Goal: Task Accomplishment & Management: Use online tool/utility

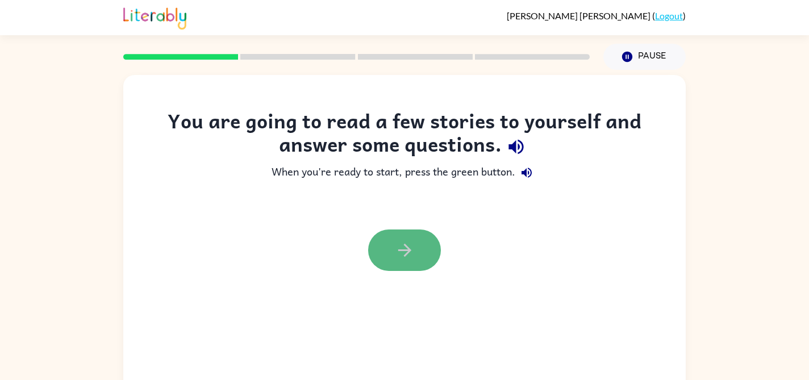
click at [393, 241] on button "button" at bounding box center [404, 250] width 73 height 41
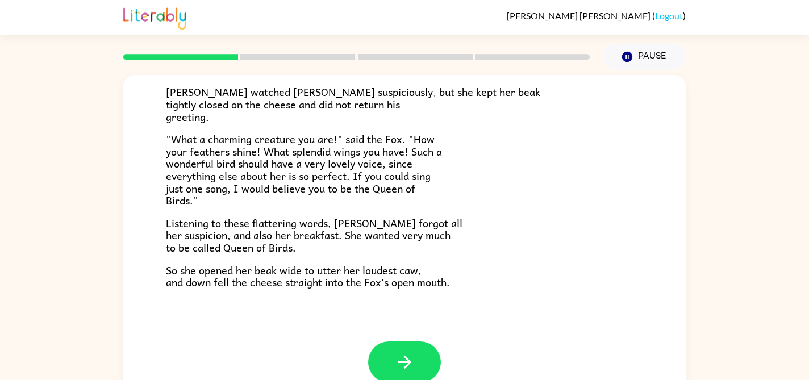
scroll to position [19, 0]
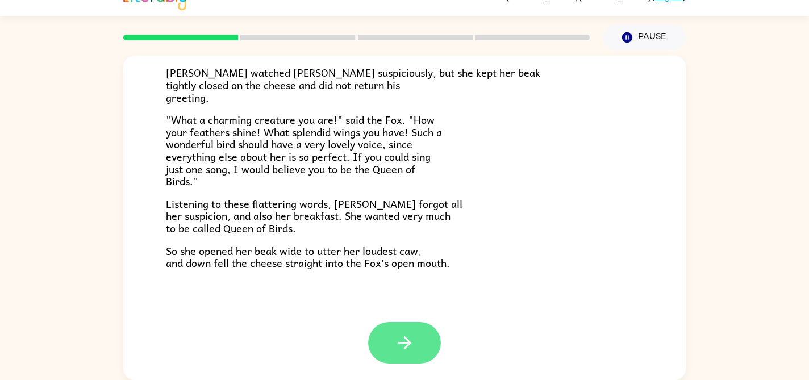
click at [411, 336] on icon "button" at bounding box center [405, 343] width 20 height 20
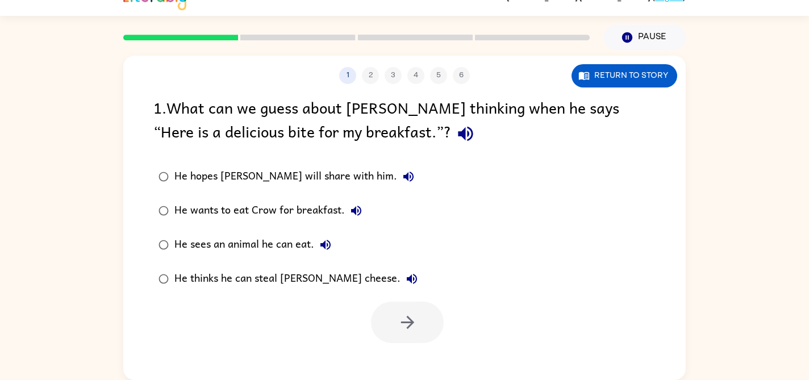
scroll to position [0, 0]
click at [424, 325] on button "button" at bounding box center [407, 322] width 73 height 41
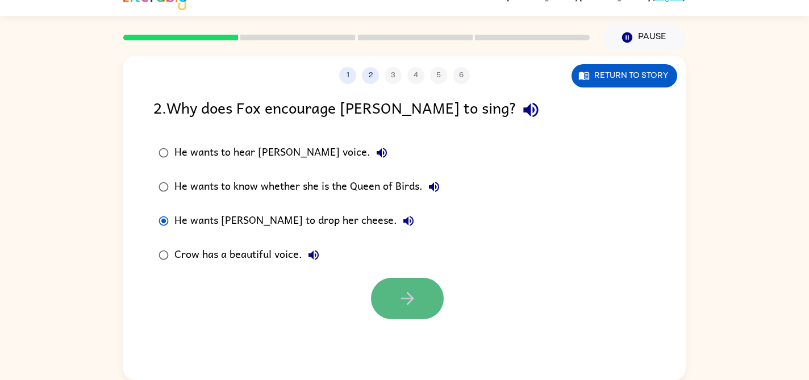
click at [403, 301] on icon "button" at bounding box center [408, 299] width 20 height 20
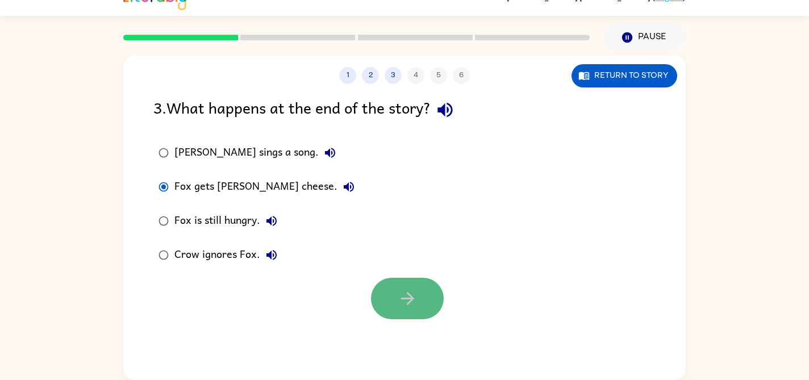
click at [406, 310] on button "button" at bounding box center [407, 298] width 73 height 41
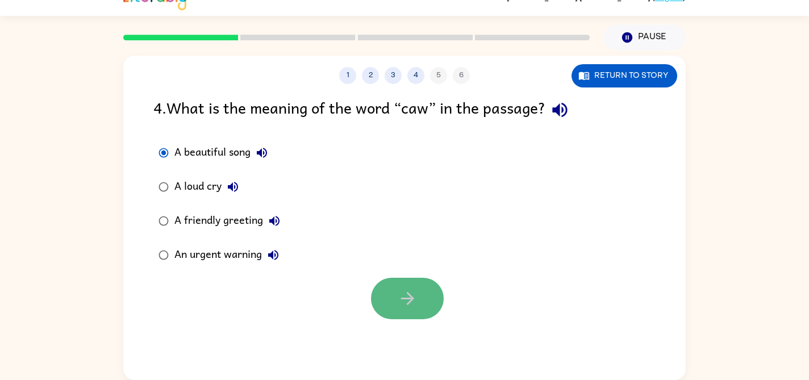
click at [413, 293] on icon "button" at bounding box center [408, 299] width 20 height 20
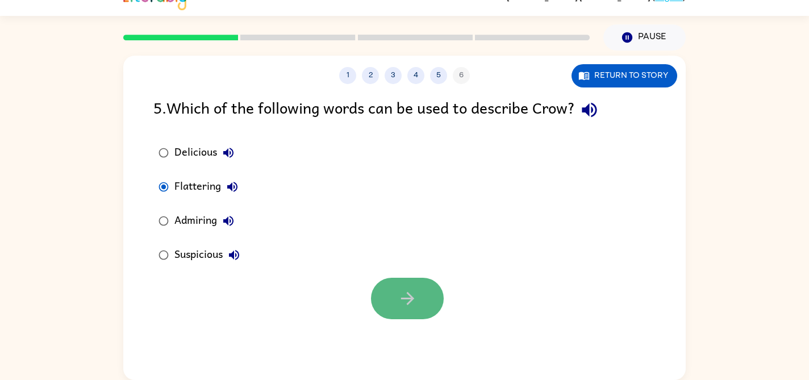
click at [380, 297] on button "button" at bounding box center [407, 298] width 73 height 41
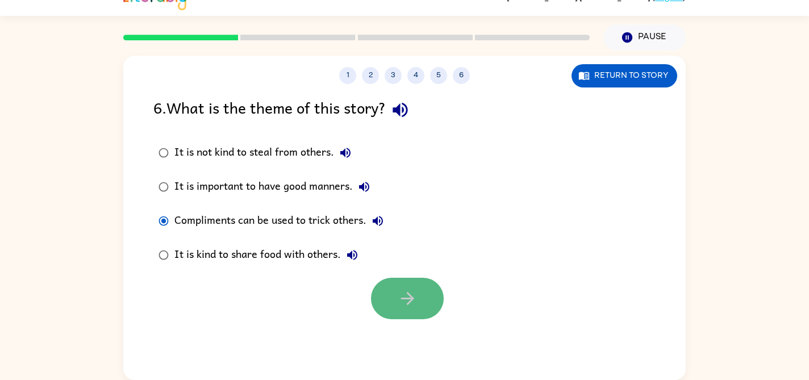
click at [422, 288] on button "button" at bounding box center [407, 298] width 73 height 41
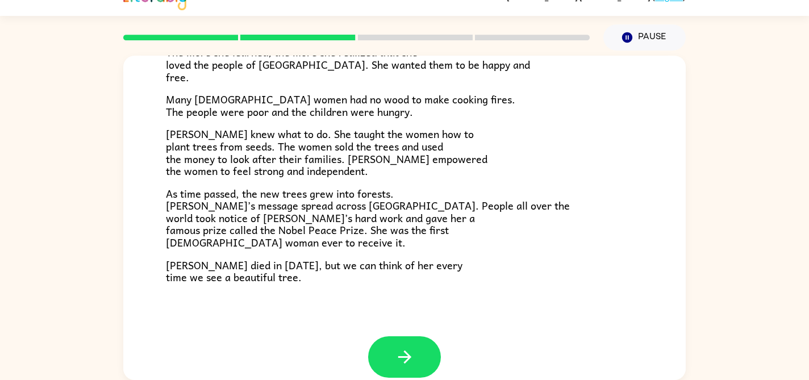
scroll to position [319, 0]
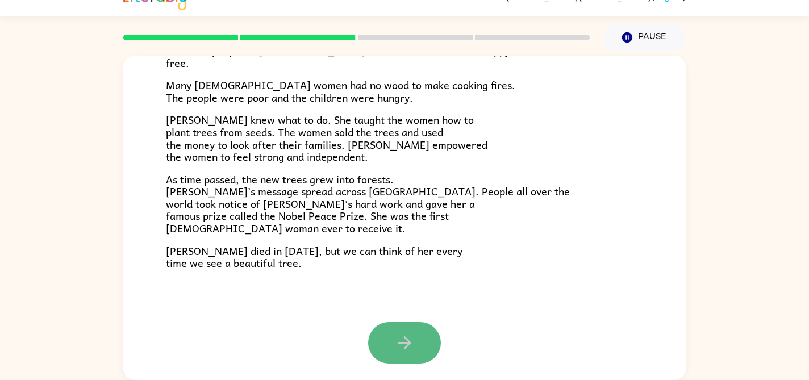
click at [405, 327] on button "button" at bounding box center [404, 342] width 73 height 41
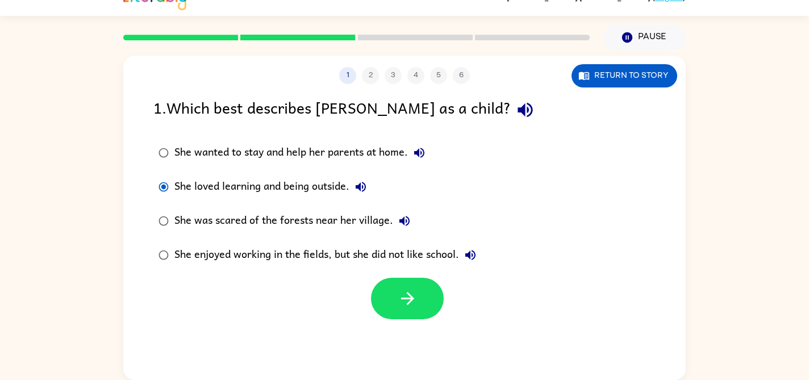
scroll to position [0, 0]
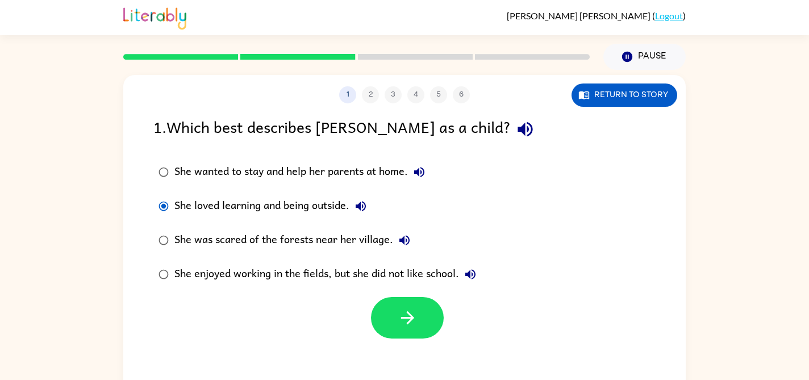
click at [197, 54] on div at bounding box center [356, 57] width 467 height 6
click at [416, 327] on icon "button" at bounding box center [408, 318] width 20 height 20
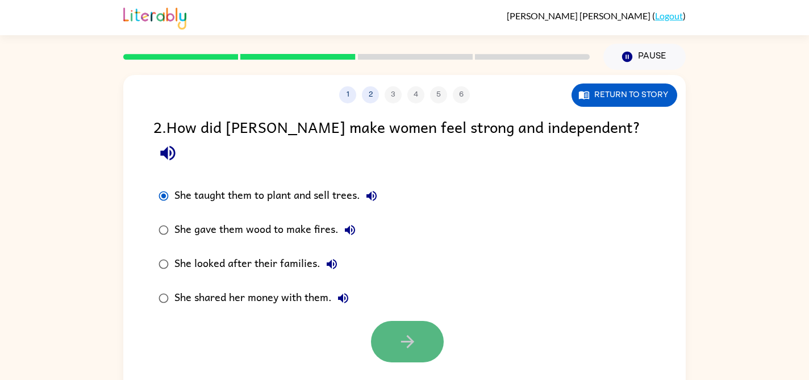
click at [418, 321] on button "button" at bounding box center [407, 341] width 73 height 41
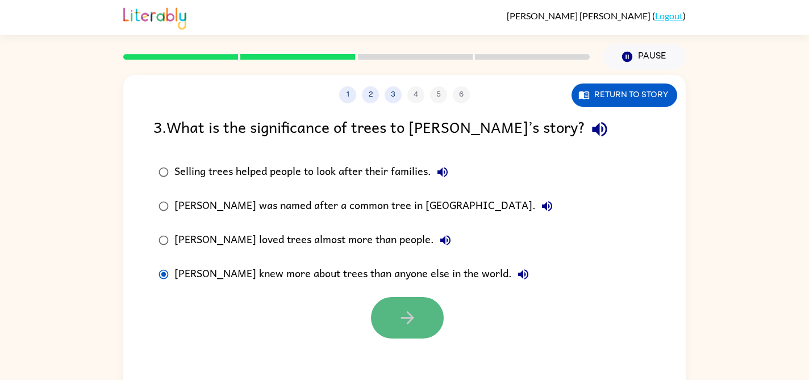
click at [420, 320] on button "button" at bounding box center [407, 317] width 73 height 41
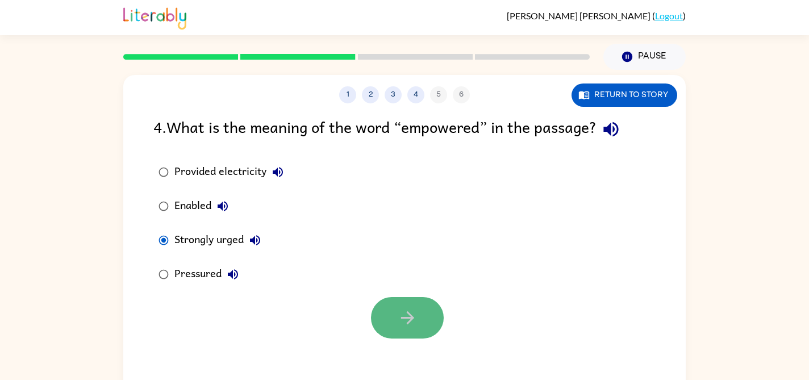
click at [414, 314] on icon "button" at bounding box center [408, 318] width 20 height 20
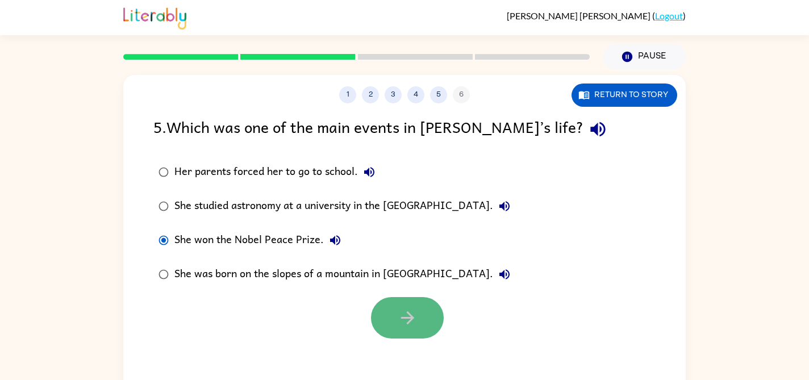
click at [419, 316] on button "button" at bounding box center [407, 317] width 73 height 41
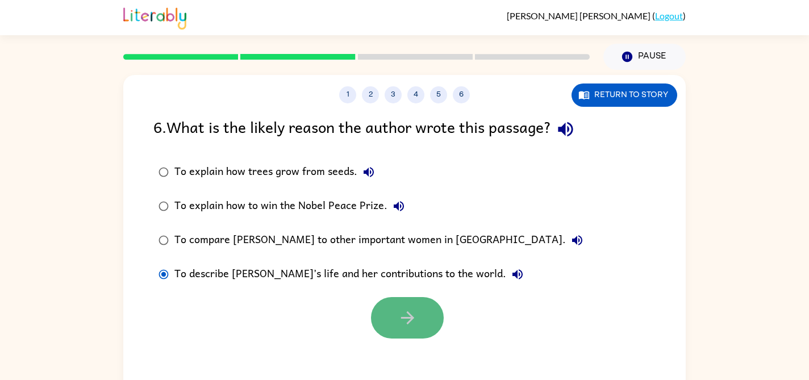
click at [409, 334] on button "button" at bounding box center [407, 317] width 73 height 41
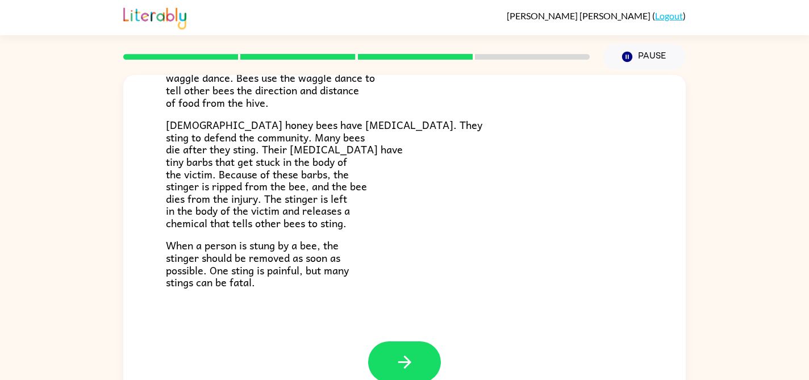
scroll to position [19, 0]
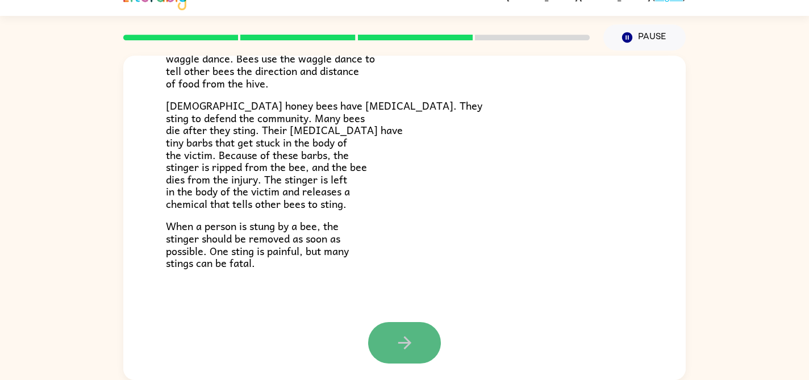
click at [401, 333] on icon "button" at bounding box center [405, 343] width 20 height 20
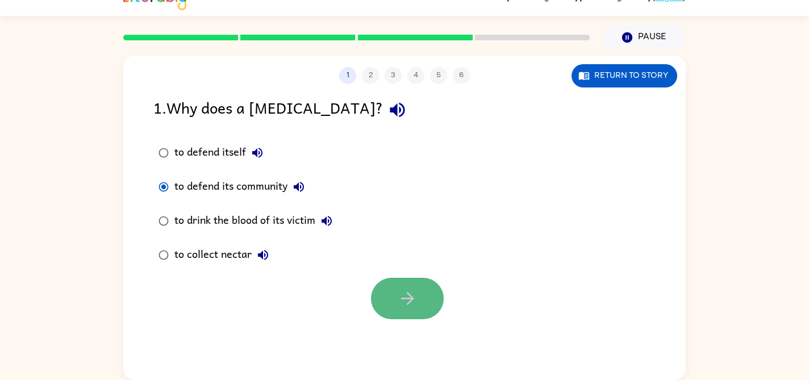
click at [402, 292] on icon "button" at bounding box center [408, 299] width 20 height 20
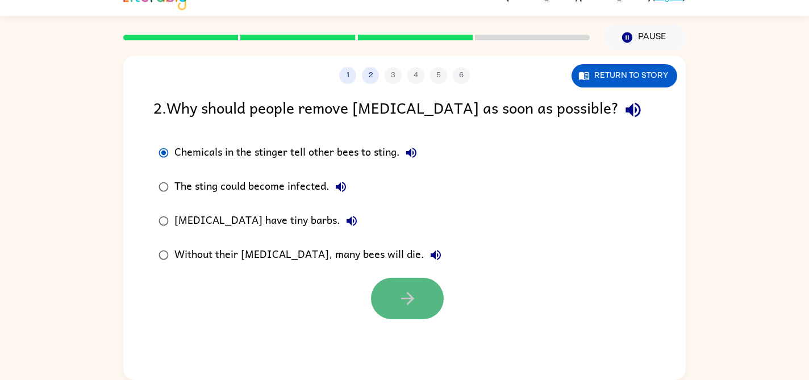
click at [394, 284] on button "button" at bounding box center [407, 298] width 73 height 41
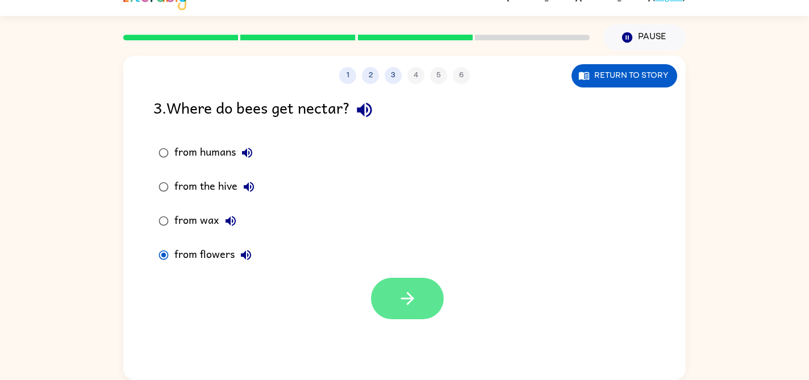
click at [402, 310] on button "button" at bounding box center [407, 298] width 73 height 41
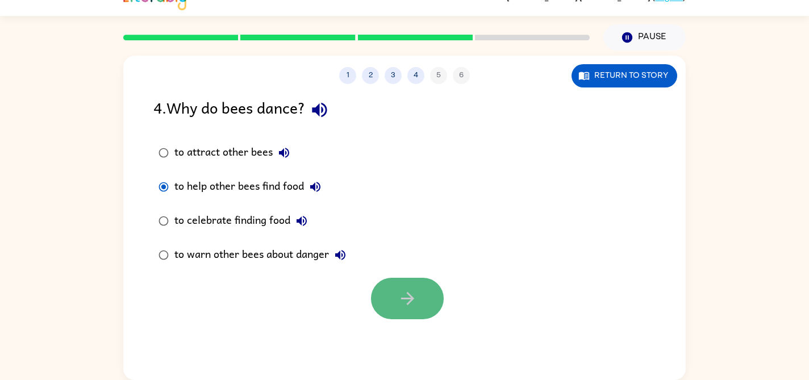
click at [404, 302] on icon "button" at bounding box center [408, 299] width 20 height 20
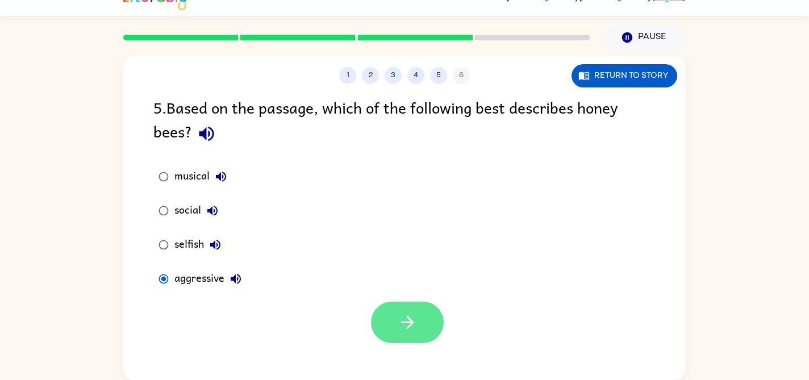
click at [415, 314] on icon "button" at bounding box center [408, 323] width 20 height 20
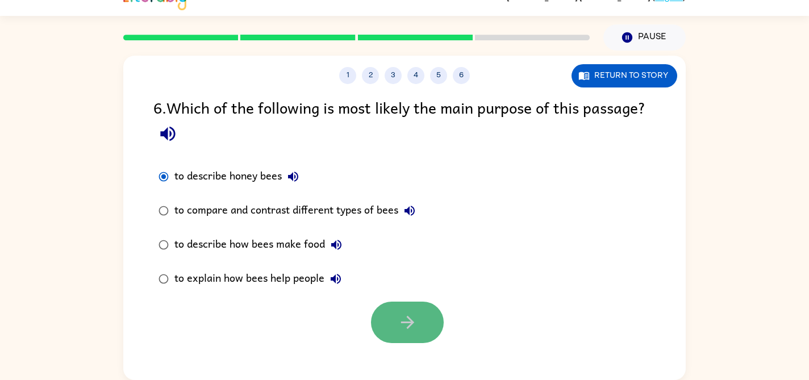
click at [397, 323] on button "button" at bounding box center [407, 322] width 73 height 41
